Goal: Task Accomplishment & Management: Manage account settings

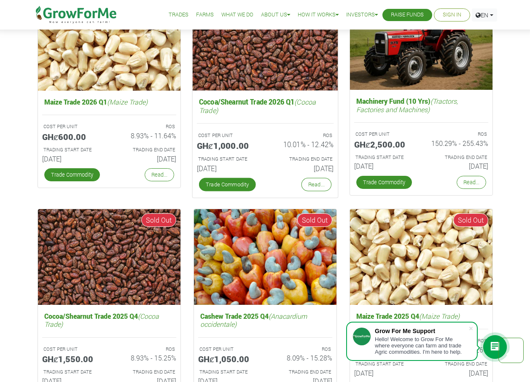
scroll to position [1518, 0]
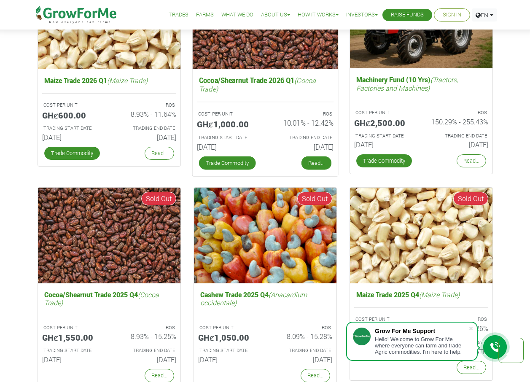
click at [323, 164] on link "Read..." at bounding box center [316, 162] width 30 height 13
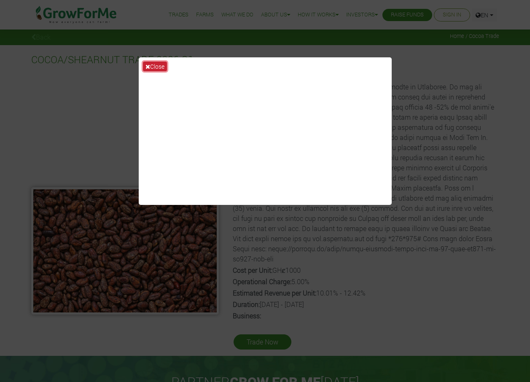
click at [152, 67] on button "Close" at bounding box center [155, 67] width 24 height 10
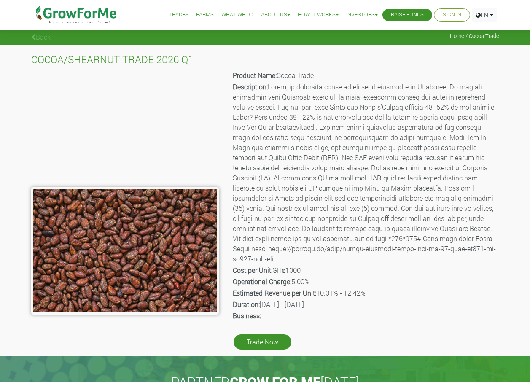
click at [448, 17] on link "Sign In" at bounding box center [452, 15] width 19 height 9
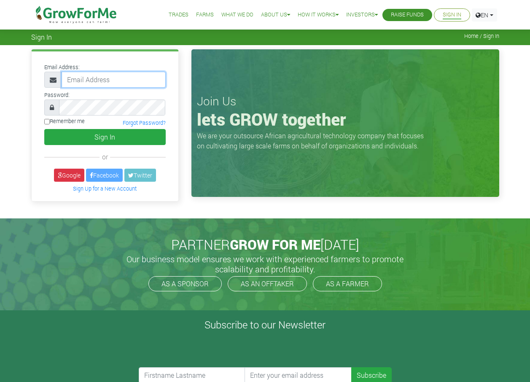
click at [89, 84] on input "email" at bounding box center [114, 80] width 104 height 16
drag, startPoint x: 140, startPoint y: 80, endPoint x: 348, endPoint y: 107, distance: 209.1
click at [348, 107] on div "Join Us lets GROW together We are your outsource African agricultural technolog…" at bounding box center [345, 123] width 308 height 148
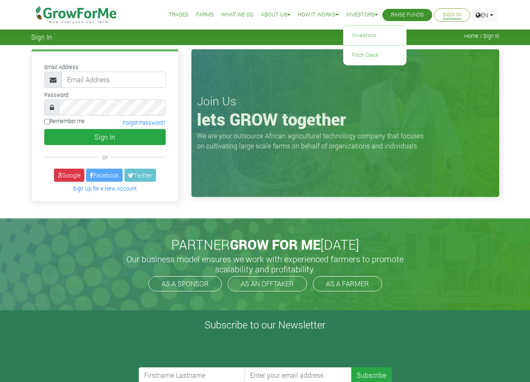
click at [353, 15] on link "Investors" at bounding box center [362, 15] width 32 height 9
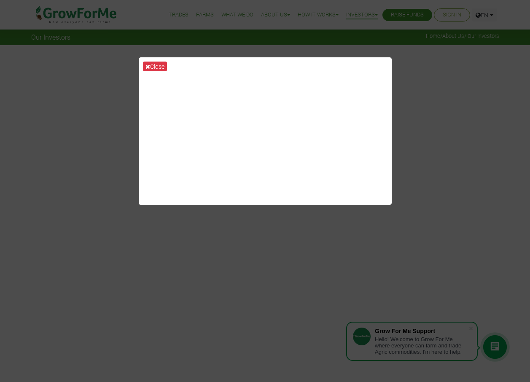
drag, startPoint x: 275, startPoint y: 204, endPoint x: 441, endPoint y: 84, distance: 204.4
click at [441, 84] on div "Close" at bounding box center [265, 191] width 530 height 382
click at [157, 64] on button "Close" at bounding box center [155, 67] width 24 height 10
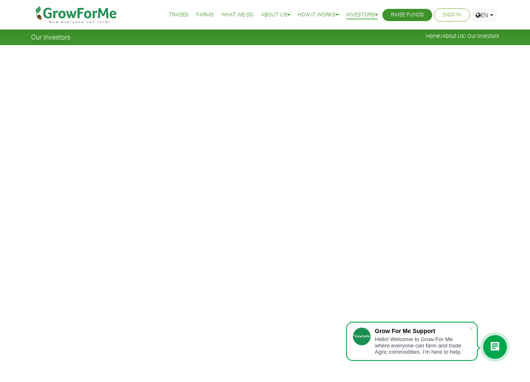
click at [451, 15] on link "Sign In" at bounding box center [452, 15] width 19 height 9
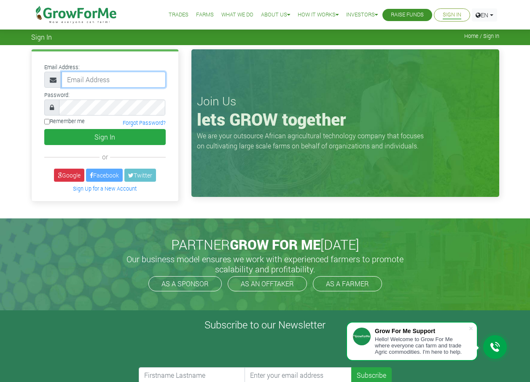
click at [88, 83] on input "email" at bounding box center [114, 80] width 104 height 16
type input "[EMAIL_ADDRESS][DOMAIN_NAME]"
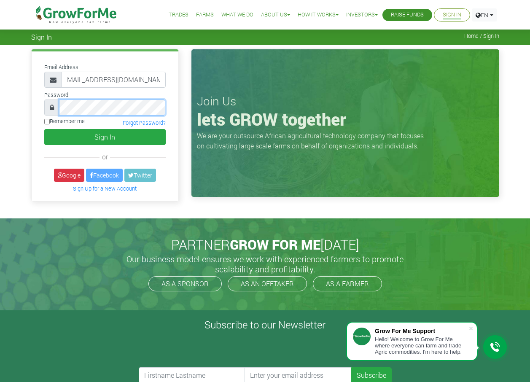
scroll to position [0, 0]
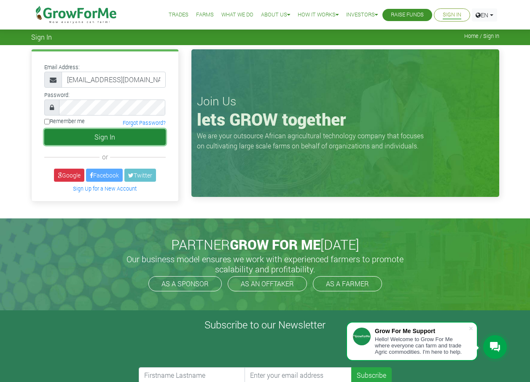
click at [63, 132] on button "Sign In" at bounding box center [104, 137] width 121 height 16
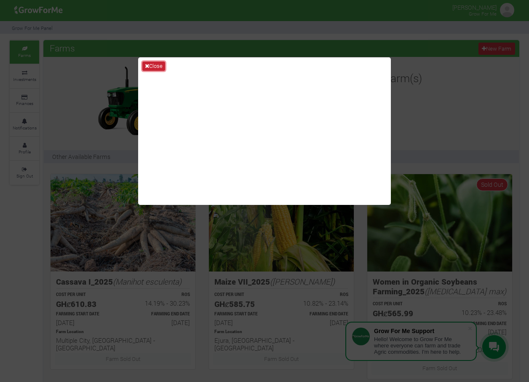
click at [149, 65] on icon at bounding box center [147, 65] width 4 height 5
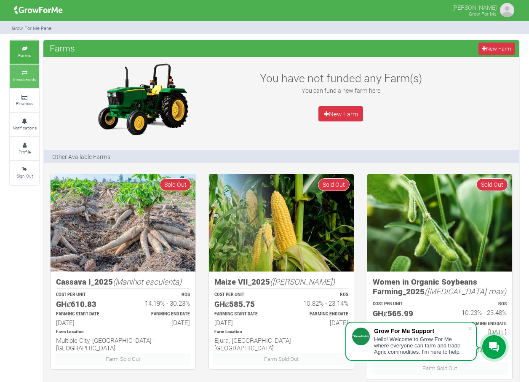
click at [21, 80] on small "Investments" at bounding box center [24, 79] width 23 height 6
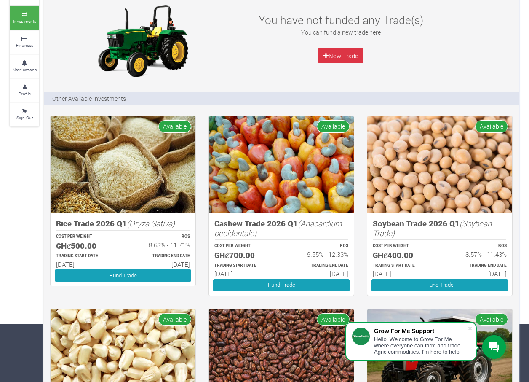
scroll to position [56, 0]
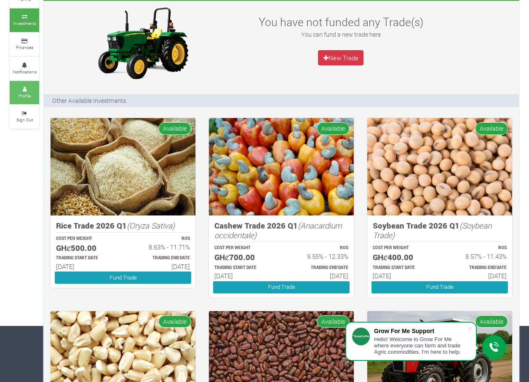
click at [34, 89] on icon at bounding box center [24, 89] width 25 height 4
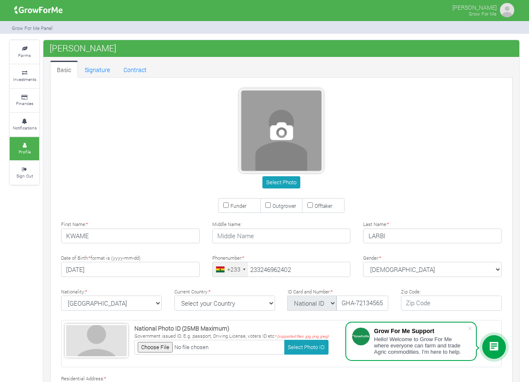
type input "24 696 2402"
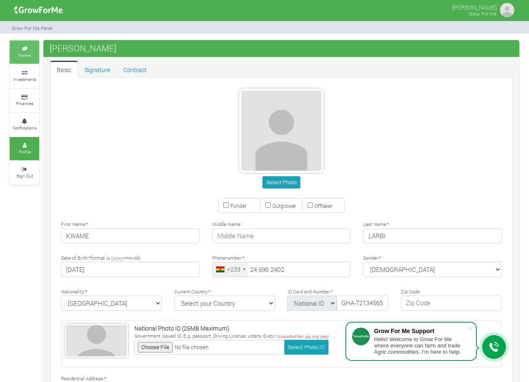
click at [34, 56] on link "Farms" at bounding box center [25, 51] width 30 height 23
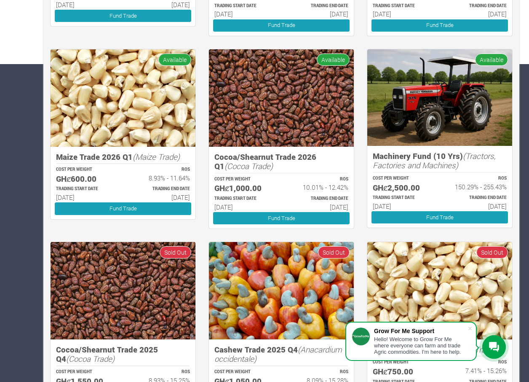
scroll to position [337, 0]
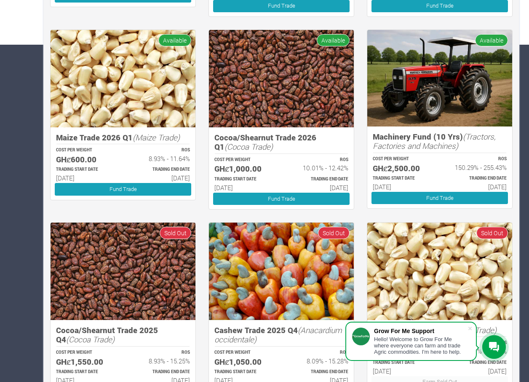
click at [306, 38] on img at bounding box center [281, 78] width 145 height 97
click at [292, 85] on img at bounding box center [281, 78] width 145 height 97
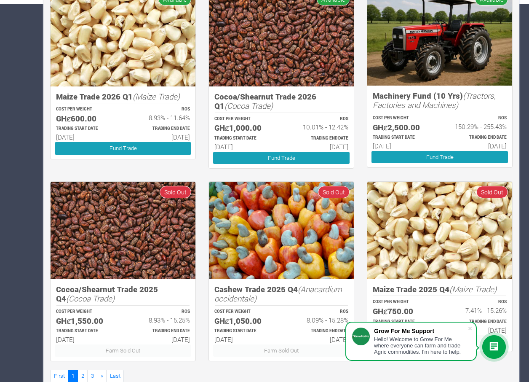
scroll to position [398, 0]
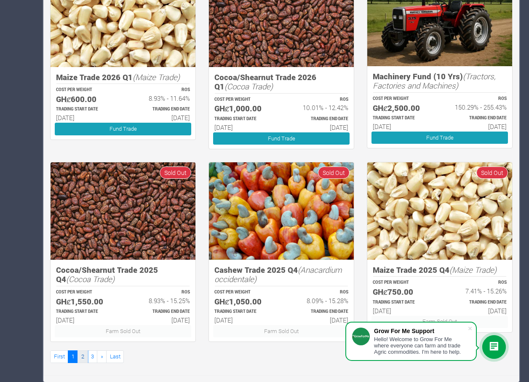
click at [83, 358] on link "2" at bounding box center [83, 356] width 10 height 12
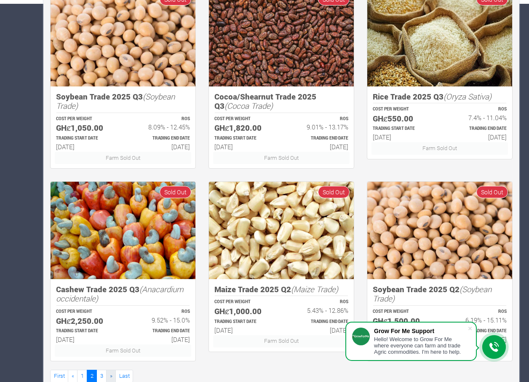
scroll to position [398, 0]
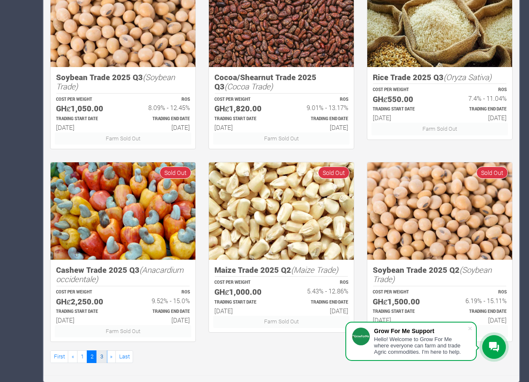
click at [104, 359] on link "3" at bounding box center [102, 356] width 10 height 12
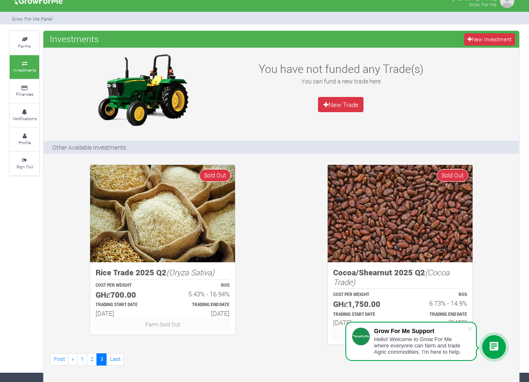
scroll to position [12, 0]
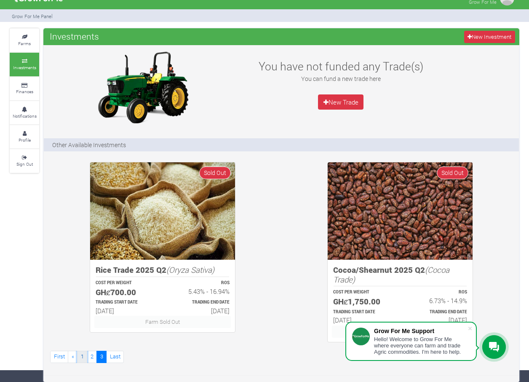
click at [83, 357] on link "1" at bounding box center [82, 357] width 10 height 12
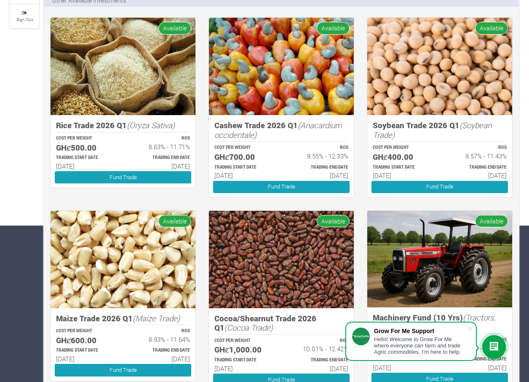
scroll to position [169, 0]
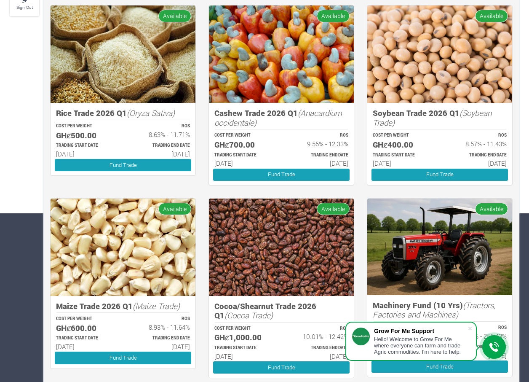
click at [276, 279] on img at bounding box center [281, 247] width 145 height 97
drag, startPoint x: 271, startPoint y: 280, endPoint x: 248, endPoint y: 218, distance: 66.0
click at [248, 218] on img at bounding box center [281, 247] width 145 height 97
click at [334, 207] on span "Available" at bounding box center [333, 209] width 33 height 12
click at [309, 249] on img at bounding box center [281, 247] width 145 height 97
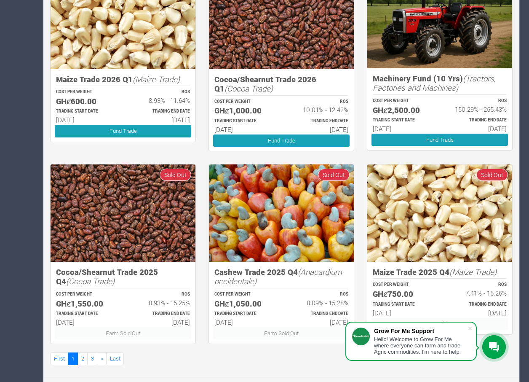
scroll to position [398, 0]
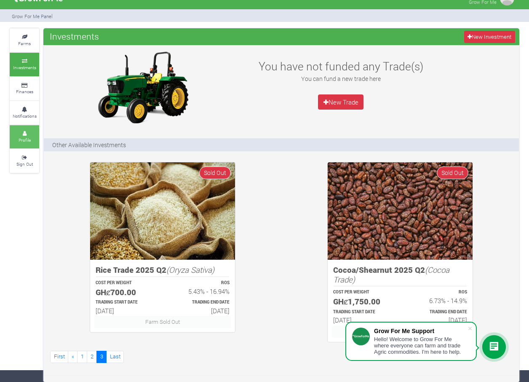
click at [19, 140] on small "Profile" at bounding box center [25, 140] width 12 height 6
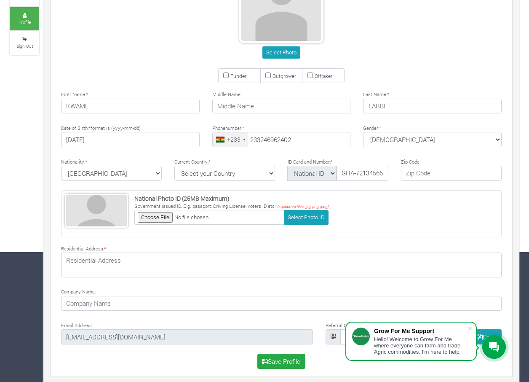
scroll to position [135, 0]
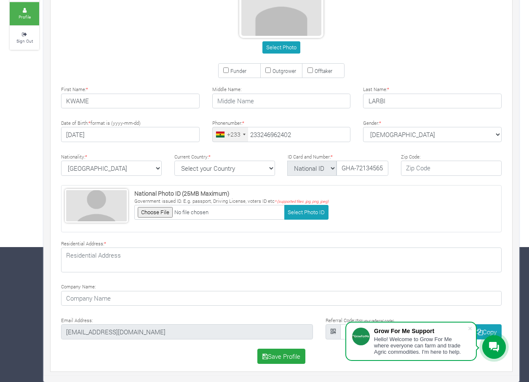
type input "24 696 2402"
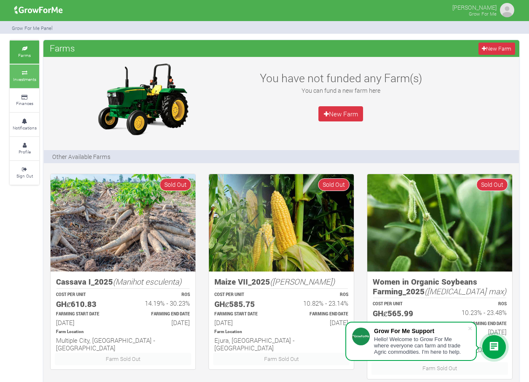
click at [21, 79] on small "Investments" at bounding box center [24, 79] width 23 height 6
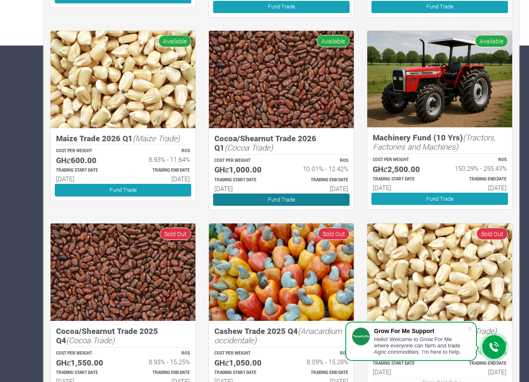
scroll to position [285, 0]
